Goal: Task Accomplishment & Management: Complete application form

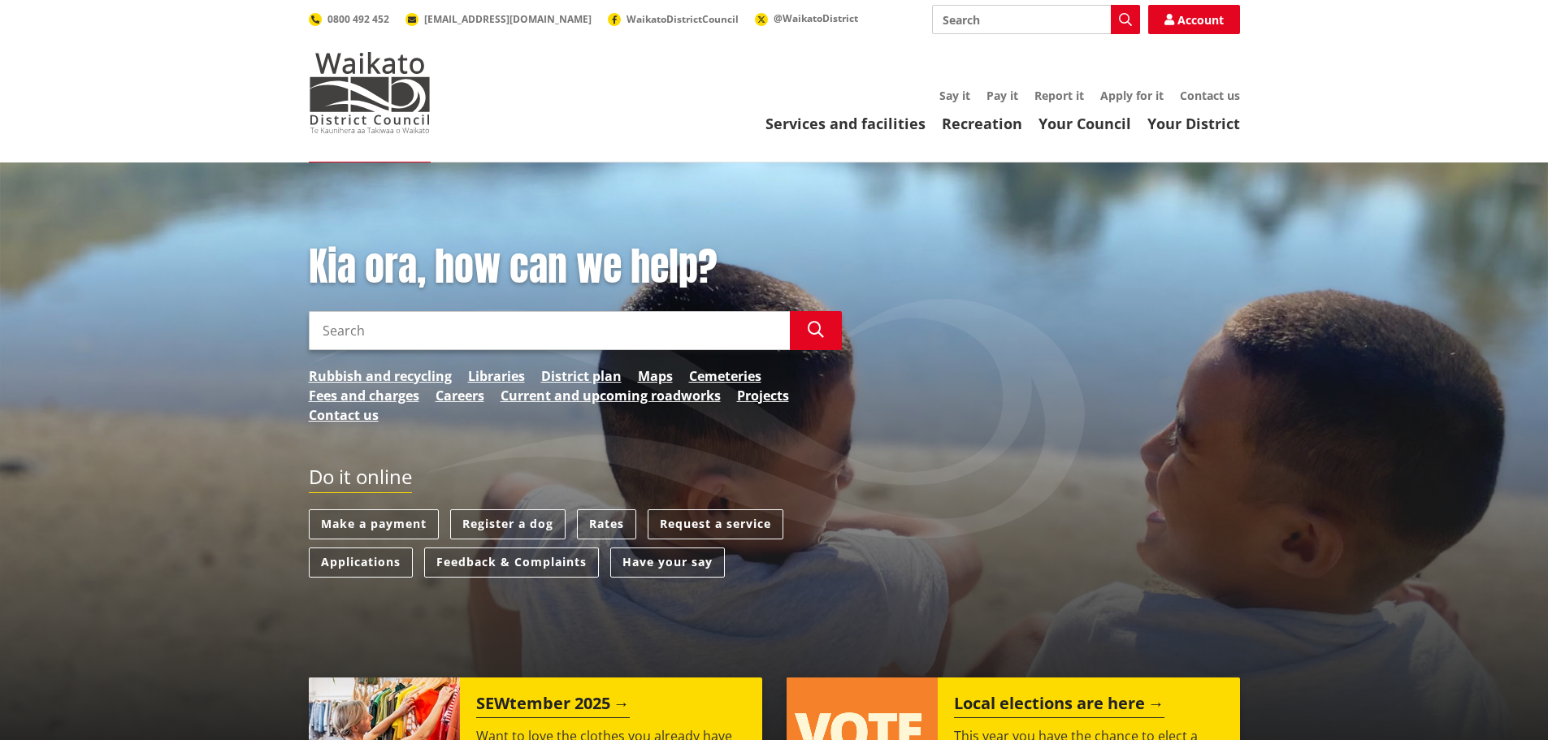
scroll to position [81, 0]
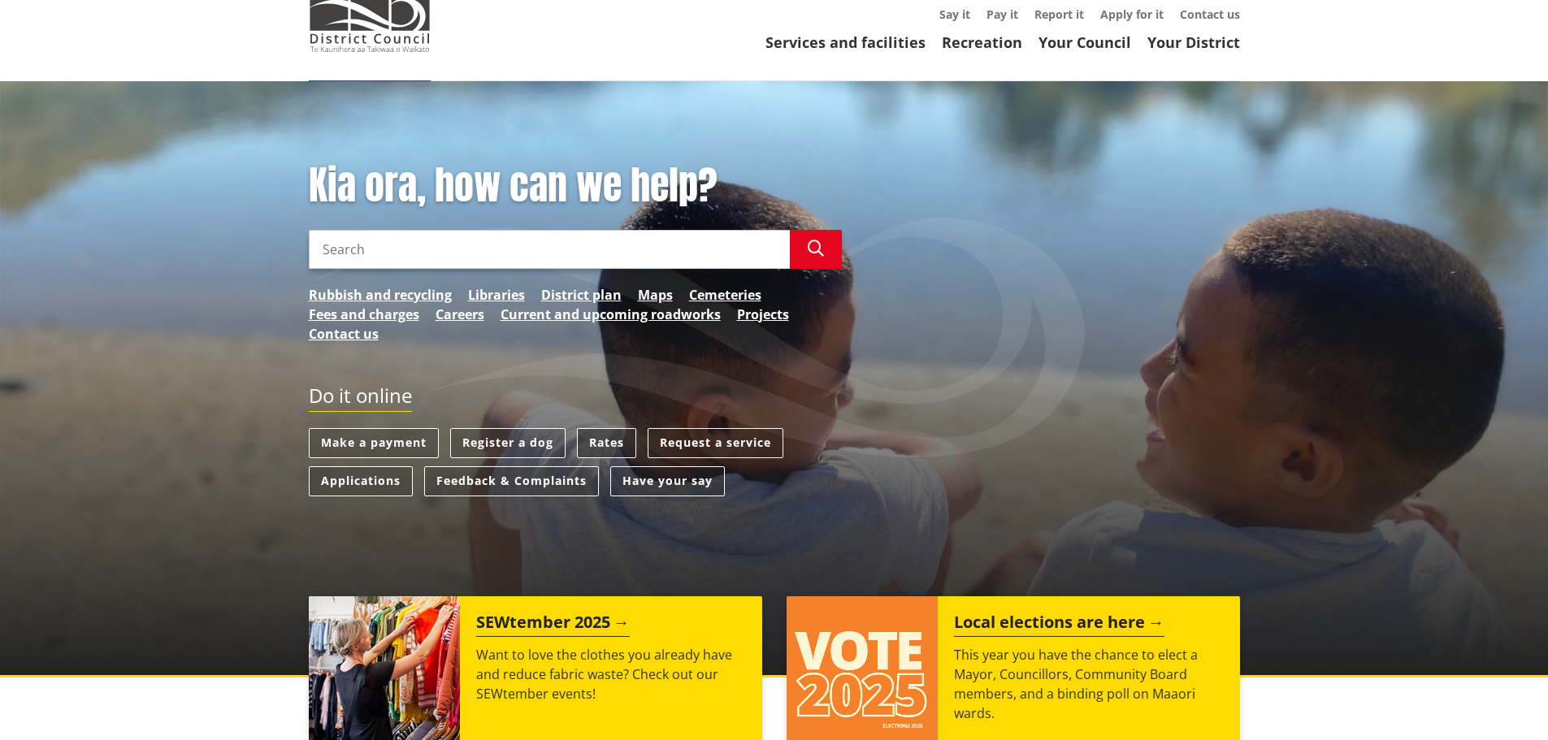
click at [592, 440] on link "Rates" at bounding box center [606, 443] width 59 height 30
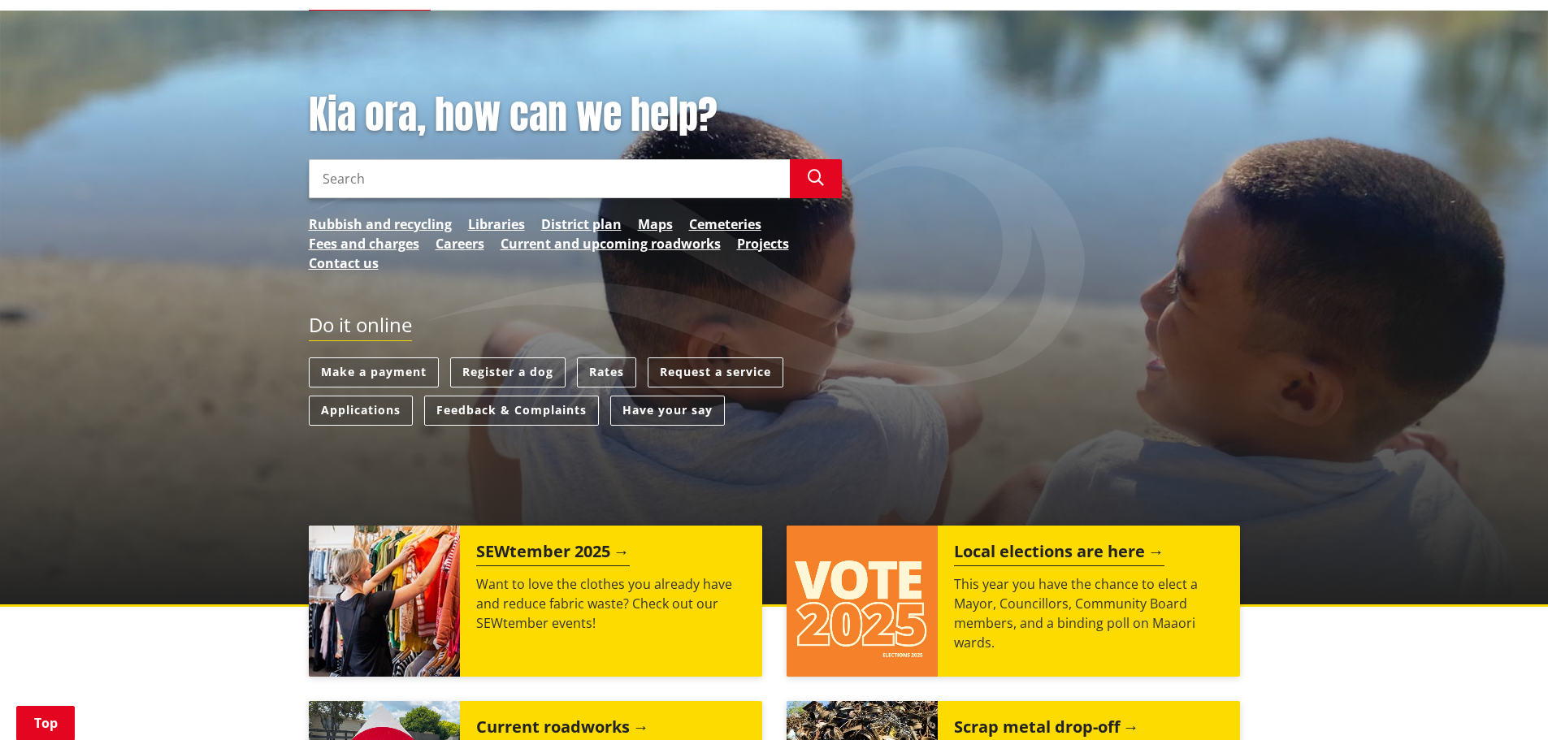
scroll to position [650, 0]
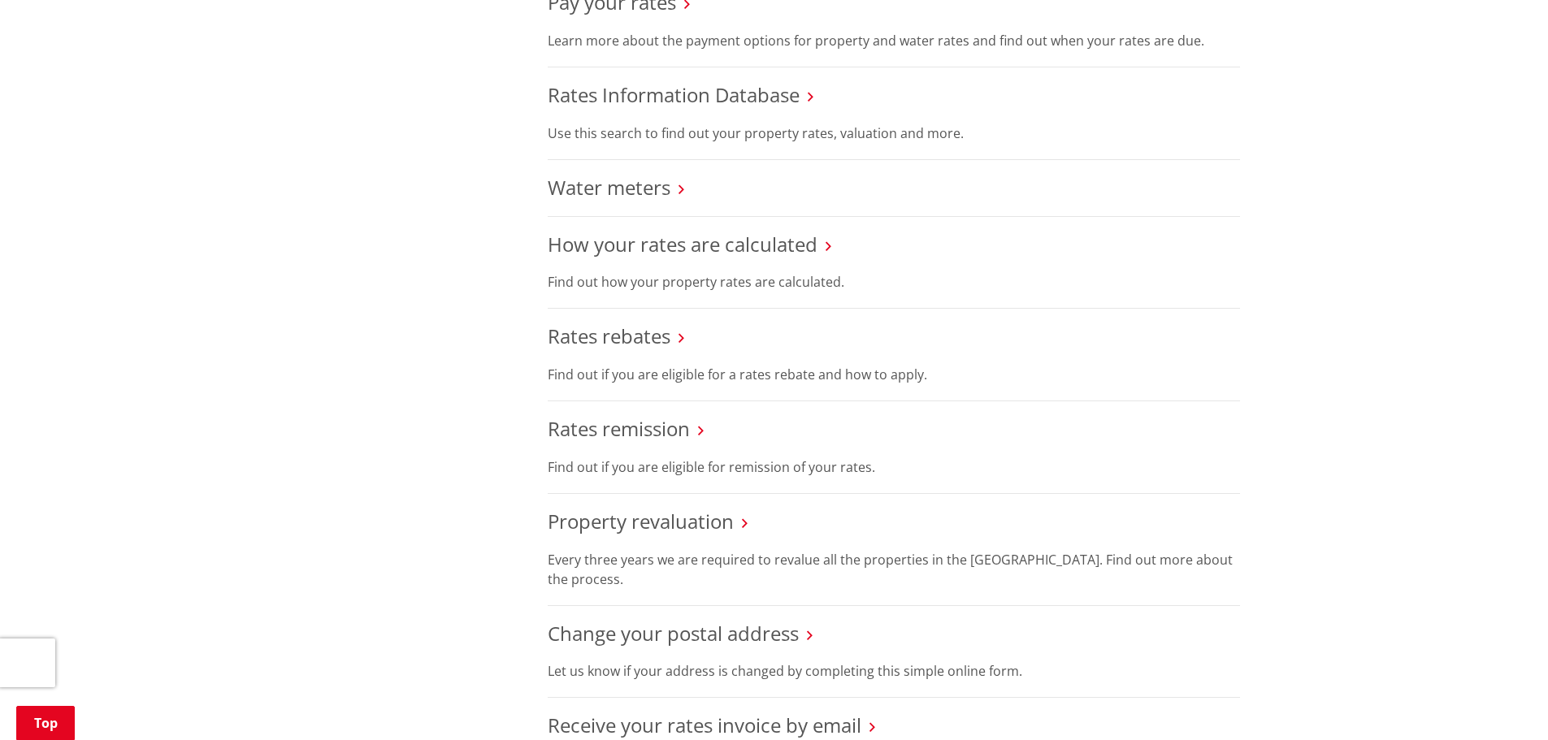
scroll to position [975, 0]
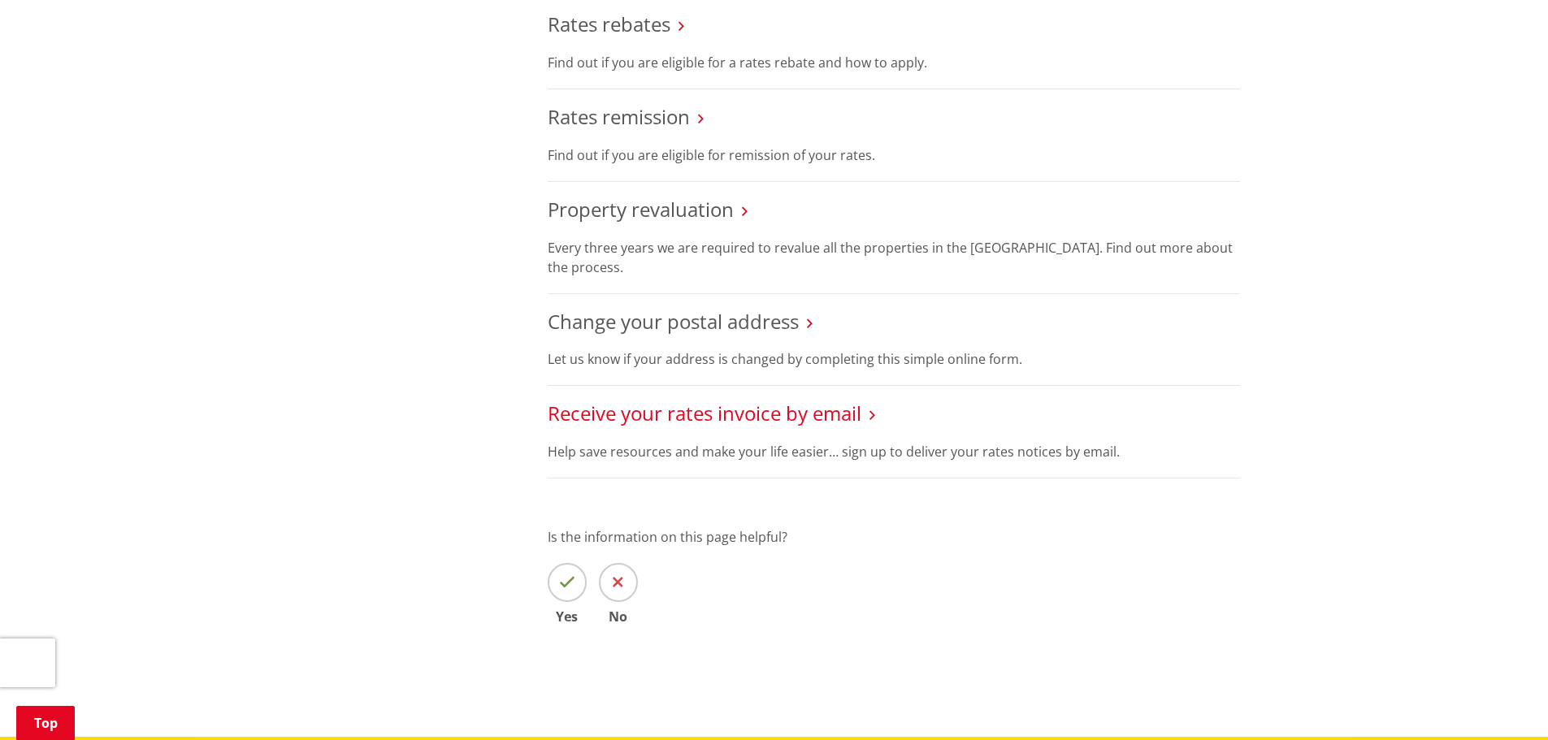
click at [600, 423] on link "Receive your rates invoice by email" at bounding box center [705, 413] width 314 height 27
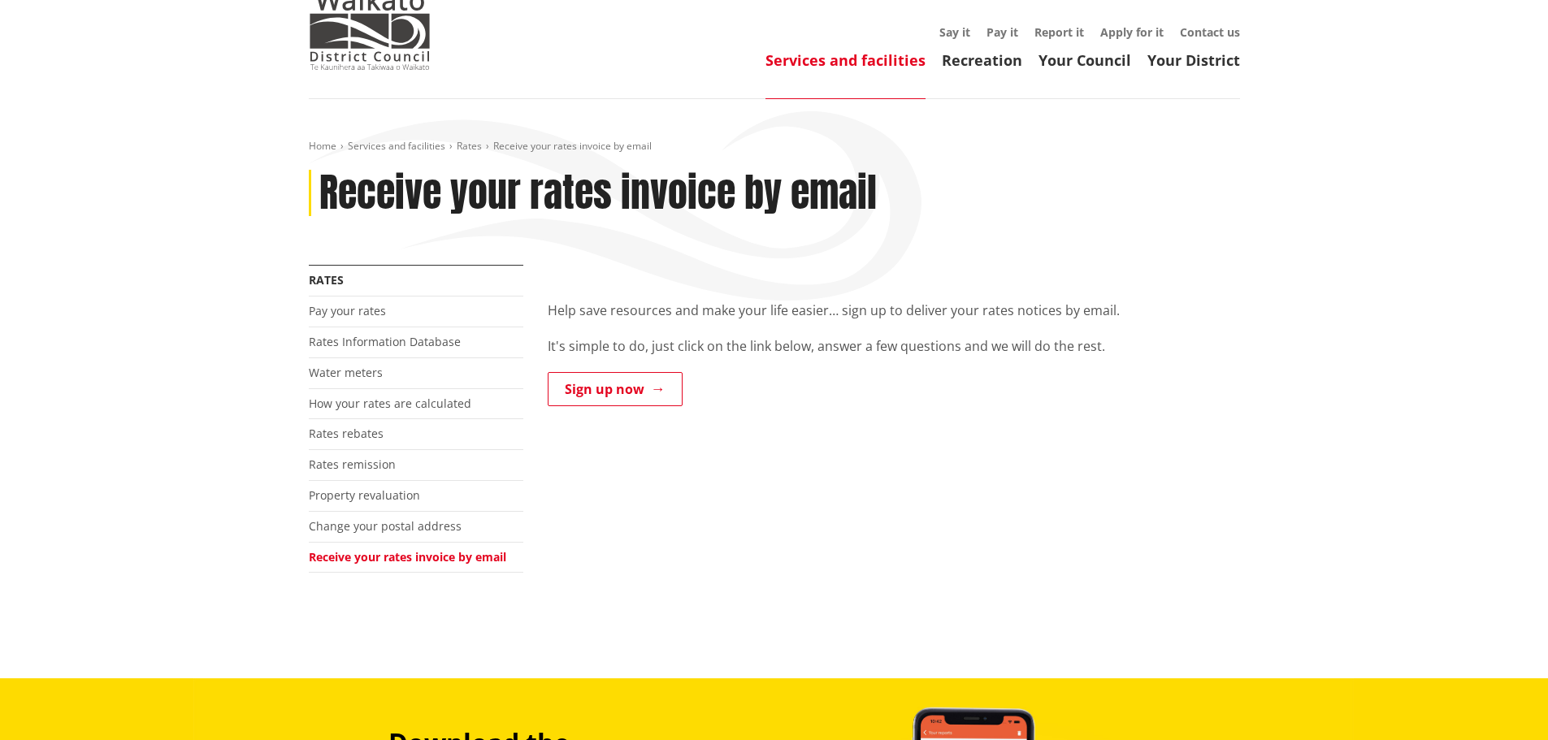
scroll to position [163, 0]
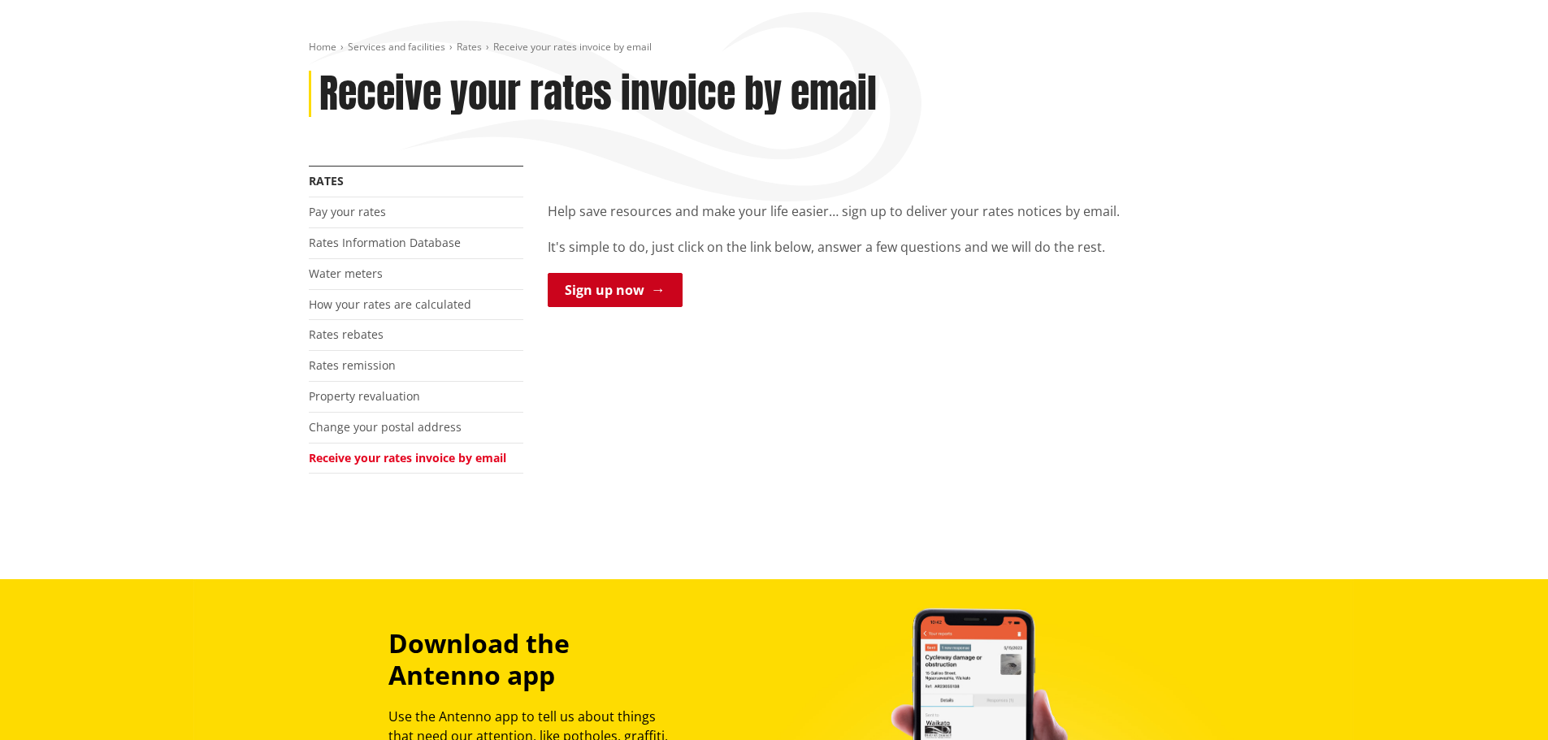
click at [553, 284] on link "Sign up now" at bounding box center [615, 290] width 135 height 34
